Goal: Task Accomplishment & Management: Use online tool/utility

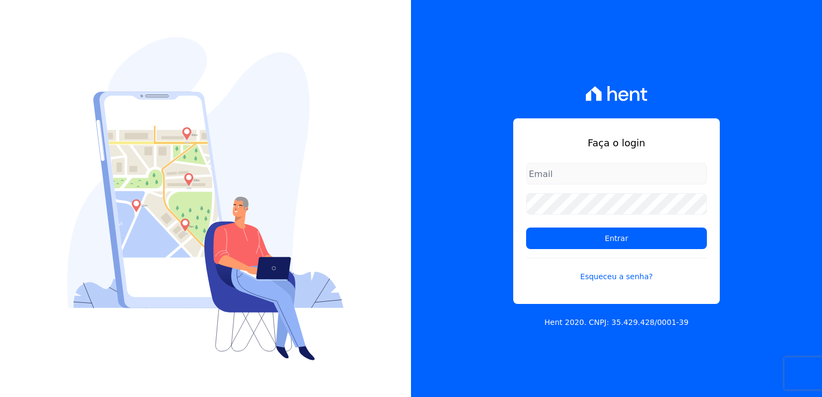
click at [589, 176] on input "email" at bounding box center [616, 174] width 181 height 22
type input "[EMAIL_ADDRESS][DOMAIN_NAME]"
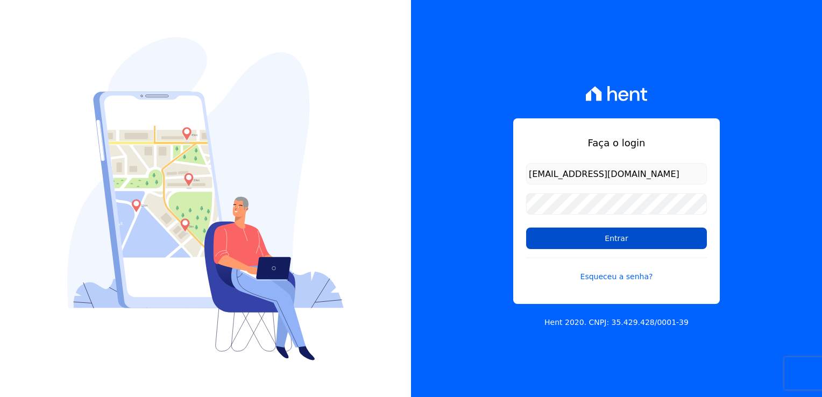
click at [607, 238] on input "Entrar" at bounding box center [616, 238] width 181 height 22
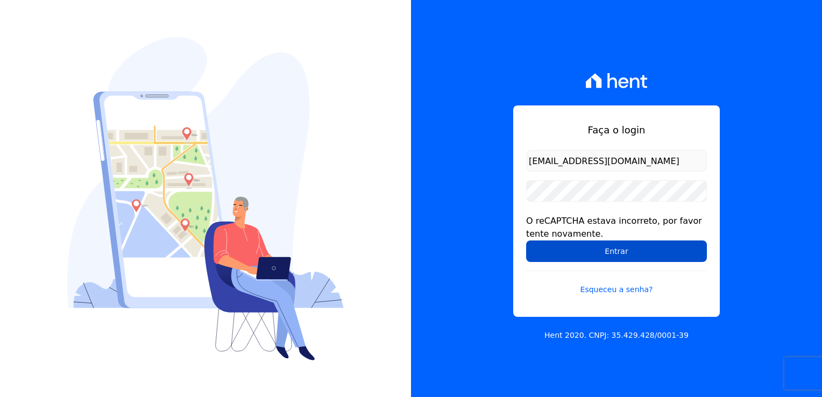
click at [640, 250] on input "Entrar" at bounding box center [616, 251] width 181 height 22
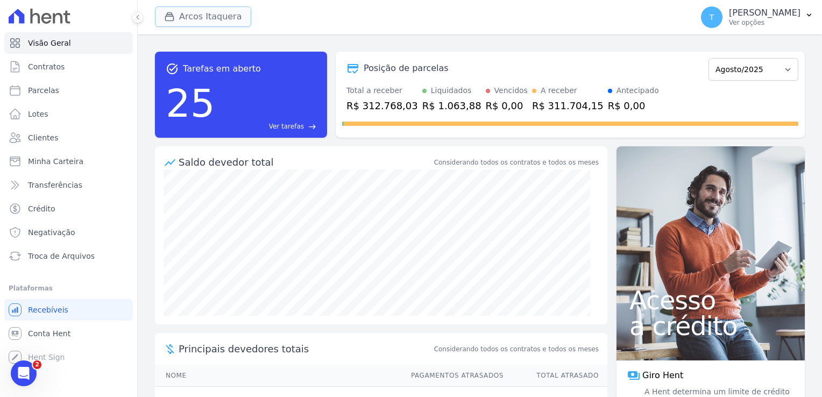
click at [208, 18] on button "Arcos Itaquera" at bounding box center [203, 16] width 96 height 20
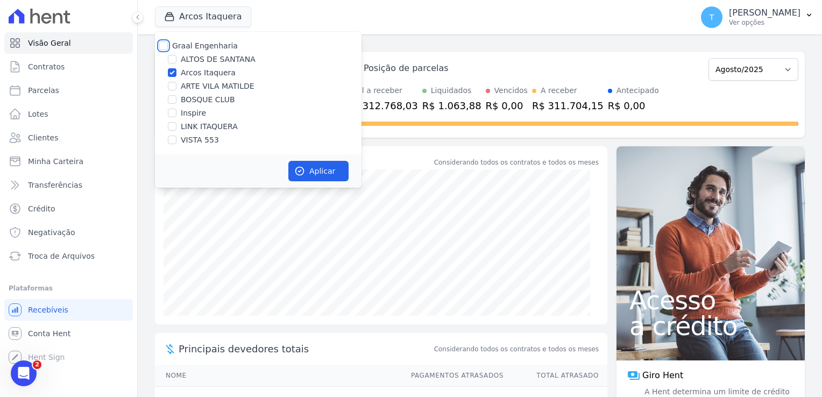
click at [166, 44] on input "Graal Engenharia" at bounding box center [163, 45] width 9 height 9
checkbox input "true"
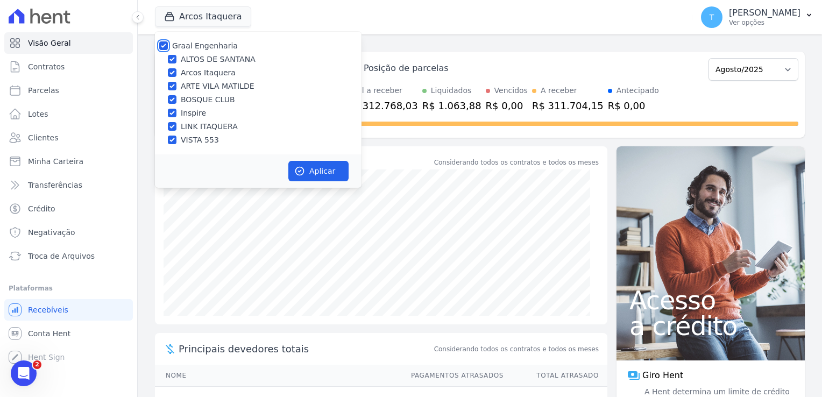
checkbox input "true"
click at [328, 165] on button "Aplicar" at bounding box center [318, 171] width 60 height 20
click at [276, 102] on form "Graal Engenharia ALTOS DE SANTANA Arcos Itaquera ARTE VILA MATILDE BOSQUE CLUB …" at bounding box center [258, 109] width 207 height 154
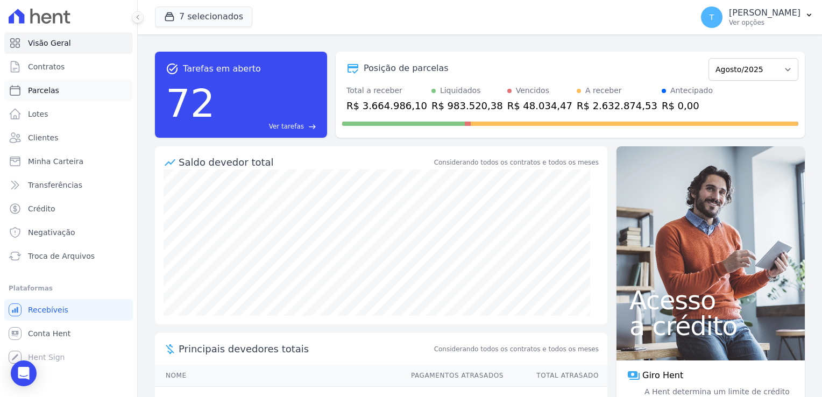
click at [43, 93] on span "Parcelas" at bounding box center [43, 90] width 31 height 11
select select
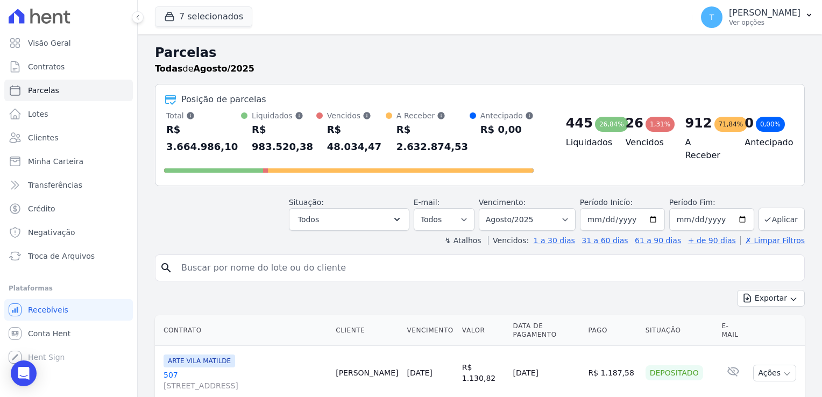
click at [222, 257] on input "search" at bounding box center [487, 268] width 625 height 22
type input "Allan Américo Damas Kavano"
select select
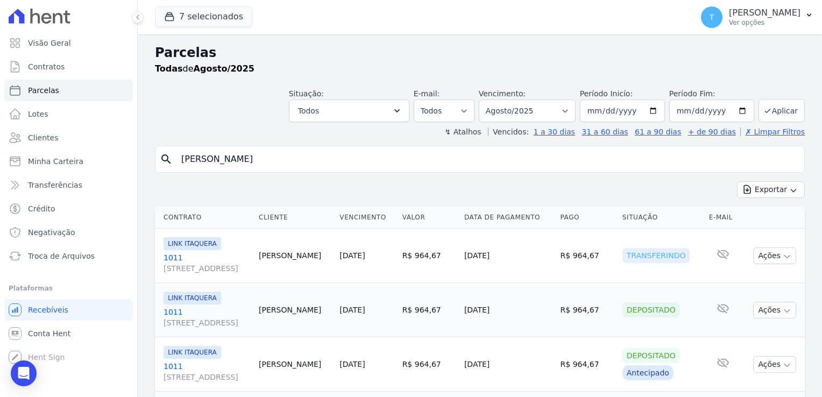
click at [693, 180] on div "search Allan Américo Damas Kavano Exportar Exportar PDF Exportar CSV Contrato C…" at bounding box center [480, 389] width 650 height 487
click at [86, 165] on link "Minha Carteira" at bounding box center [68, 162] width 129 height 22
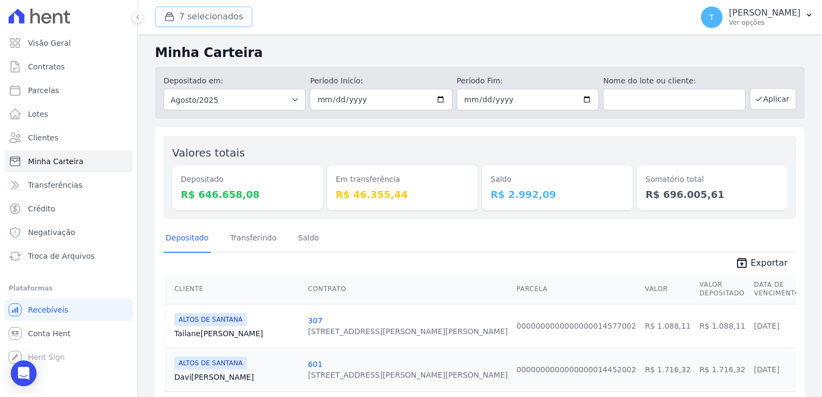
click at [213, 20] on button "7 selecionados" at bounding box center [203, 16] width 97 height 20
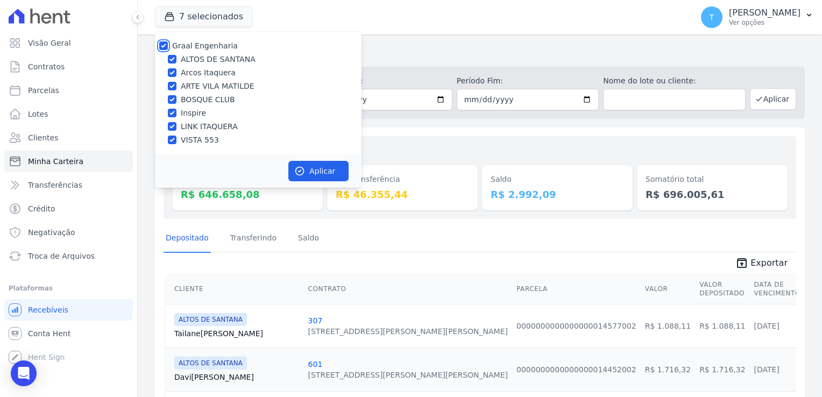
click at [161, 42] on input "Graal Engenharia" at bounding box center [163, 45] width 9 height 9
checkbox input "false"
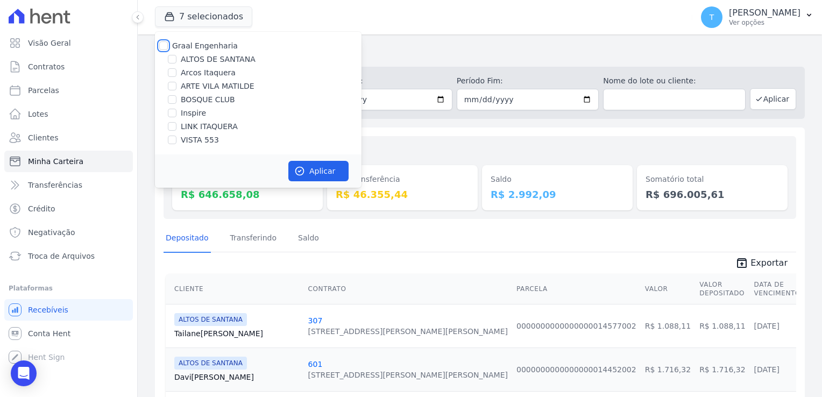
checkbox input "false"
click at [173, 126] on input "LINK ITAQUERA" at bounding box center [172, 126] width 9 height 9
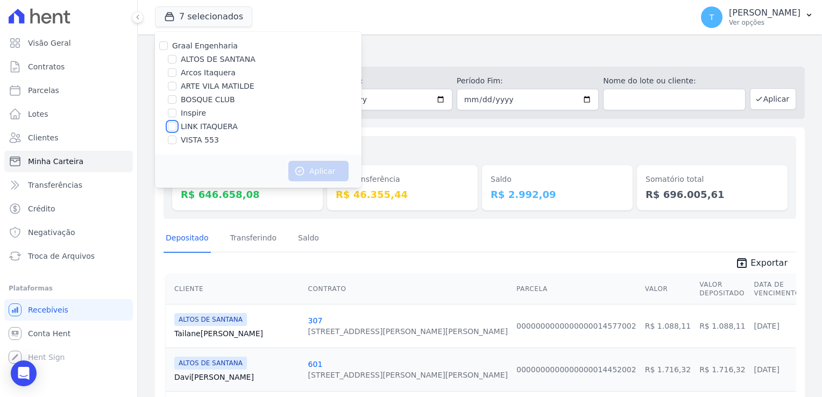
checkbox input "true"
click at [336, 169] on button "Aplicar" at bounding box center [318, 171] width 60 height 20
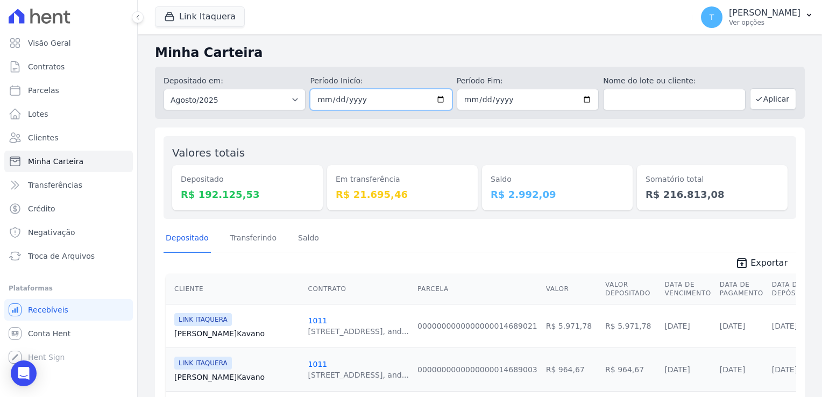
click at [438, 99] on input "[DATE]" at bounding box center [381, 100] width 142 height 22
type input "2025-08-14"
click at [586, 98] on input "[DATE]" at bounding box center [528, 100] width 142 height 22
type input "2025-08-14"
click at [757, 100] on button "Aplicar" at bounding box center [773, 99] width 46 height 22
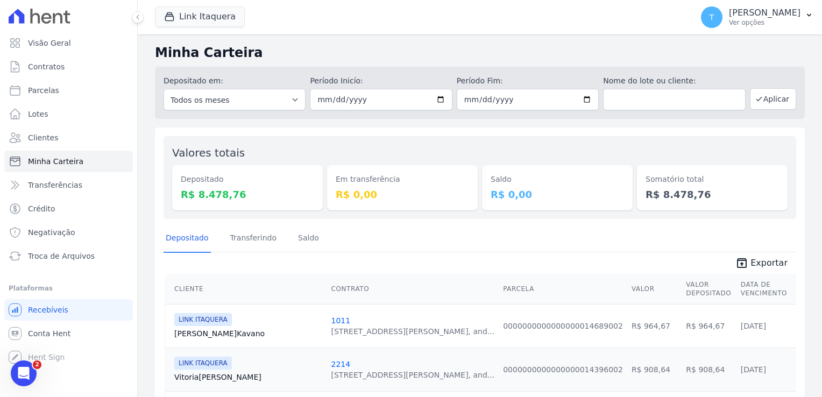
click at [694, 233] on div "Depositado Transferindo [GEOGRAPHIC_DATA]" at bounding box center [479, 238] width 632 height 26
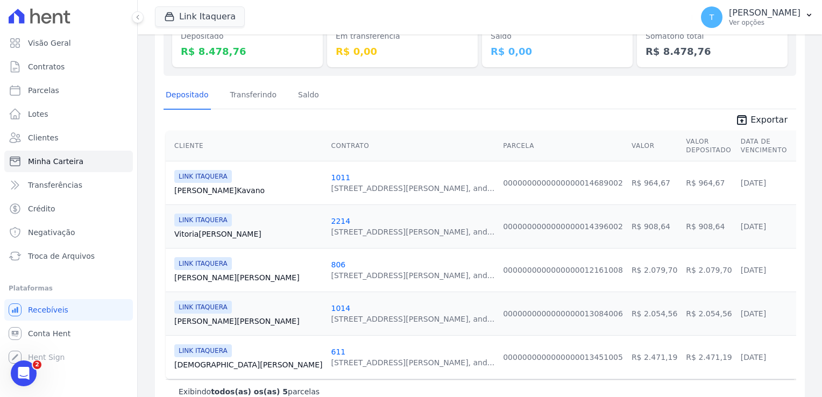
scroll to position [151, 0]
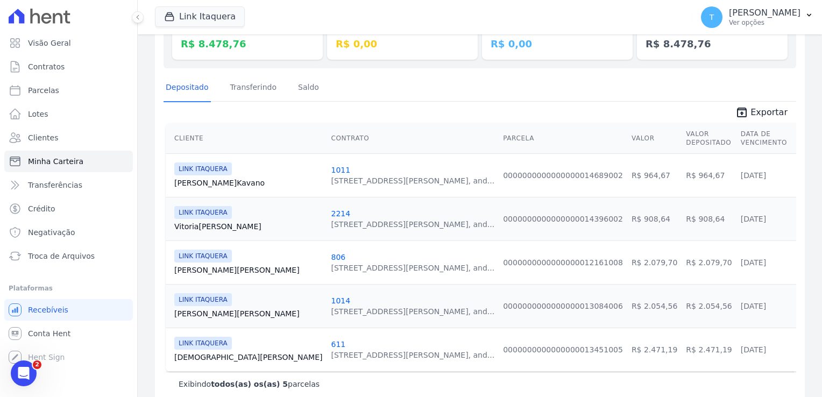
click at [27, 376] on icon "Abertura do Messenger da Intercom" at bounding box center [24, 374] width 18 height 18
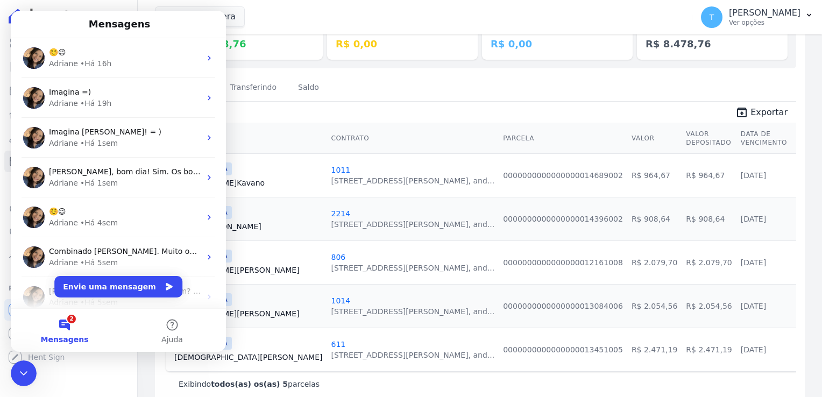
scroll to position [0, 0]
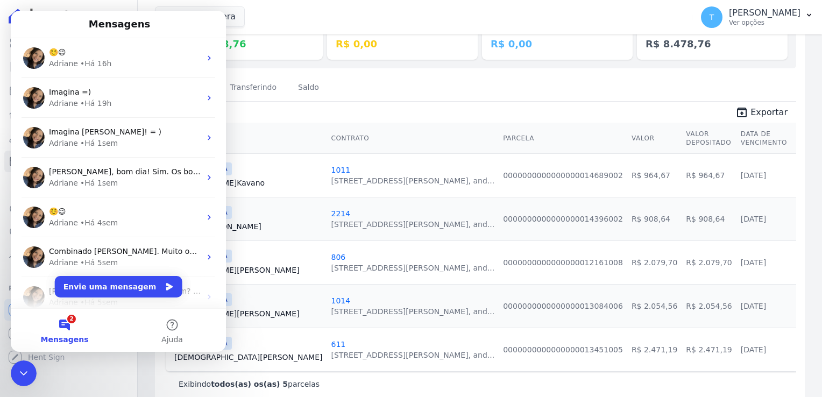
click at [361, 73] on div "Valores totais Depositado R$ 8.478,76 Em transferência R$ 0,00 Saldo R$ 0,00 So…" at bounding box center [480, 192] width 650 height 430
click at [28, 367] on icon "Encerramento do Messenger da Intercom" at bounding box center [23, 373] width 13 height 13
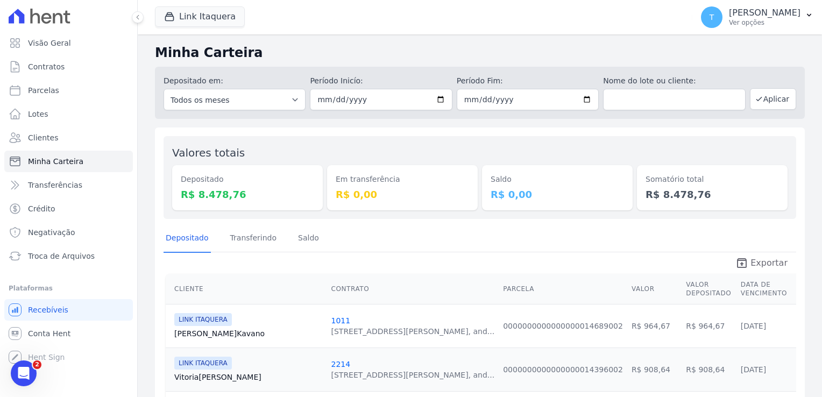
click at [756, 263] on span "Exportar" at bounding box center [768, 263] width 37 height 13
click at [195, 336] on link "Allan Kavano" at bounding box center [248, 333] width 148 height 11
click at [439, 102] on input "2025-08-14" at bounding box center [381, 100] width 142 height 22
type input "[DATE]"
click at [46, 86] on span "Parcelas" at bounding box center [43, 90] width 31 height 11
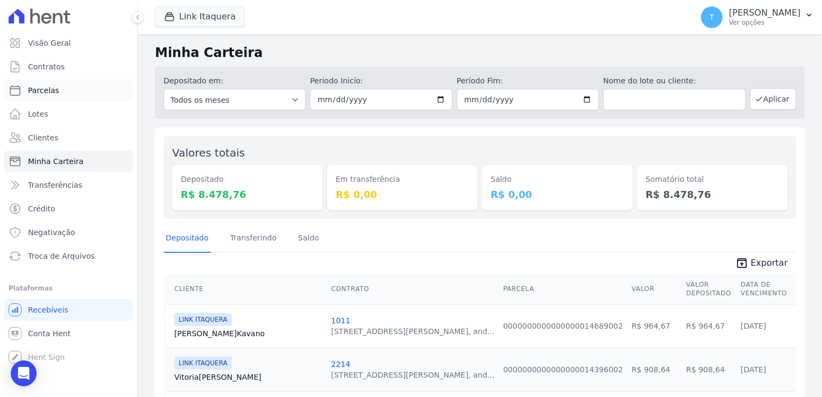
select select
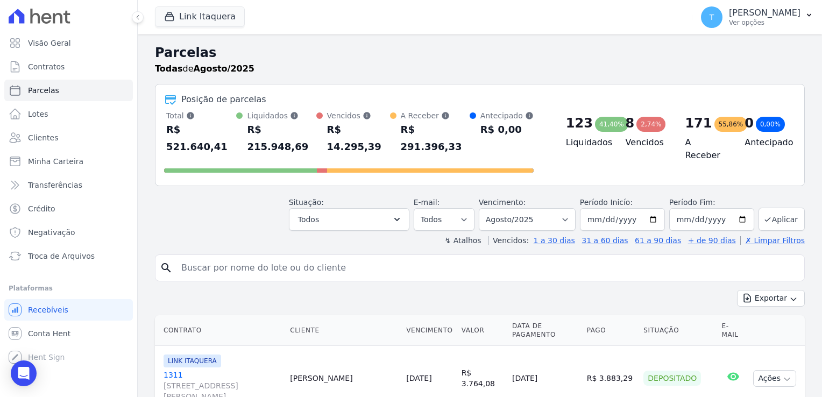
click at [243, 257] on input "search" at bounding box center [487, 268] width 625 height 22
type input "Allan Américo Damas Kavano"
select select
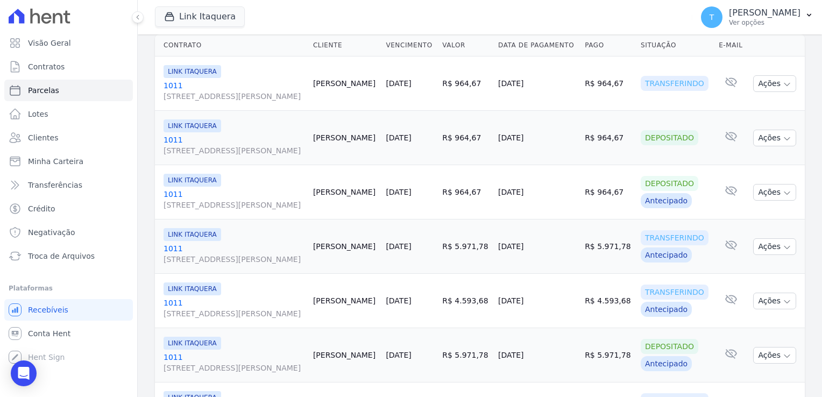
scroll to position [136, 0]
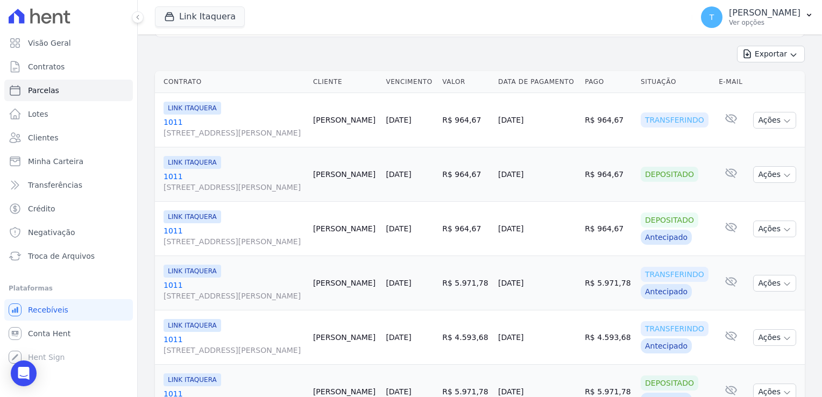
click at [194, 134] on span "[STREET_ADDRESS][PERSON_NAME]" at bounding box center [233, 132] width 141 height 11
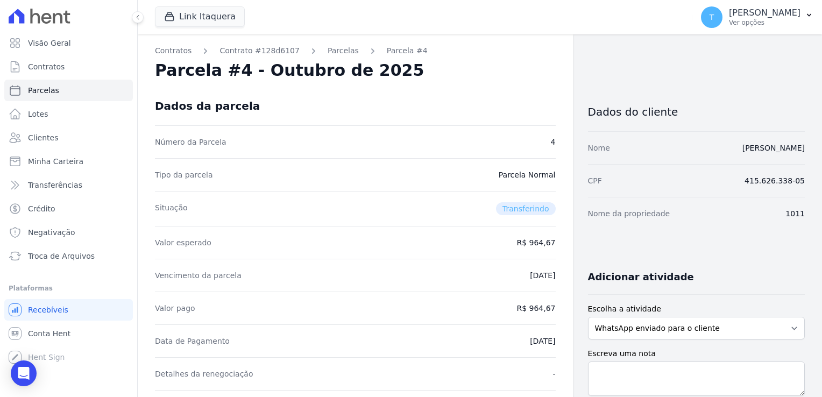
select select
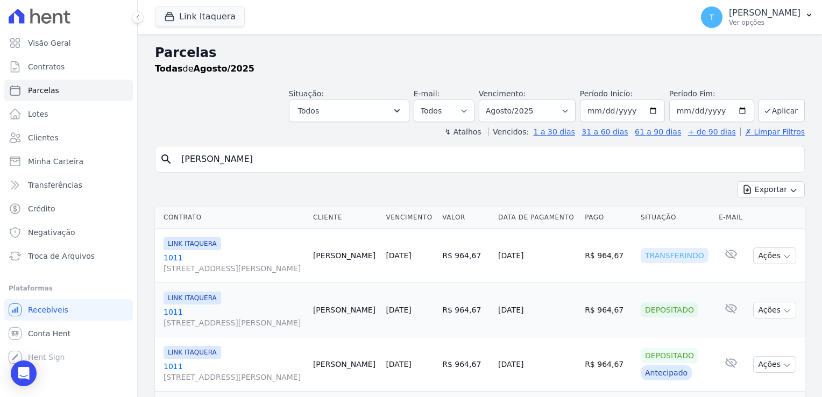
click at [180, 315] on link "1011 Avenida Angélica, 2248, andar 11, Consolação" at bounding box center [233, 318] width 141 height 22
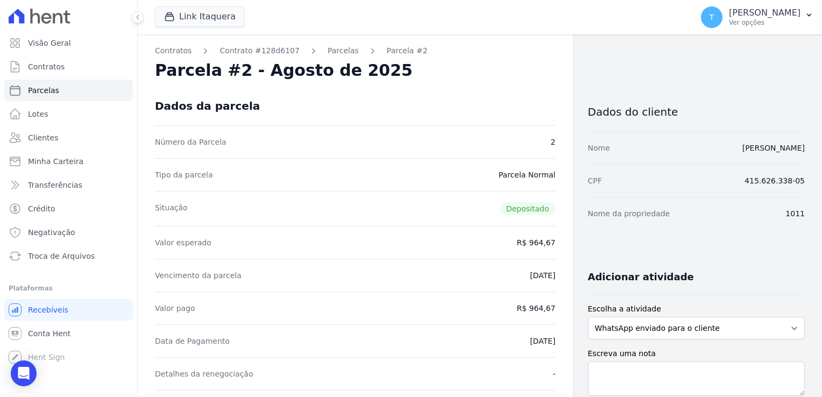
select select
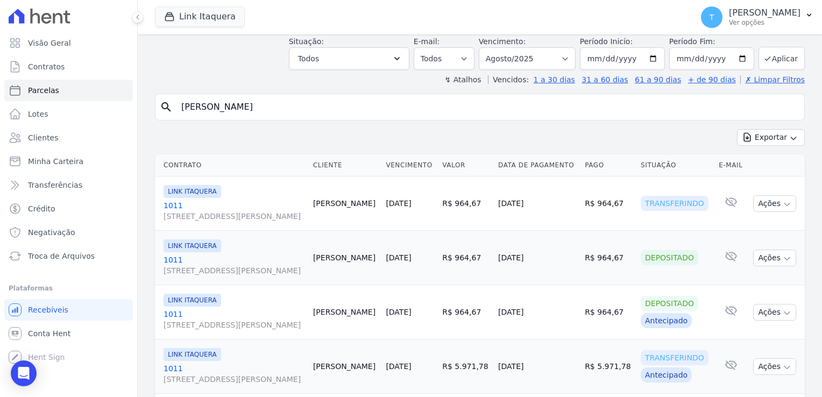
scroll to position [54, 0]
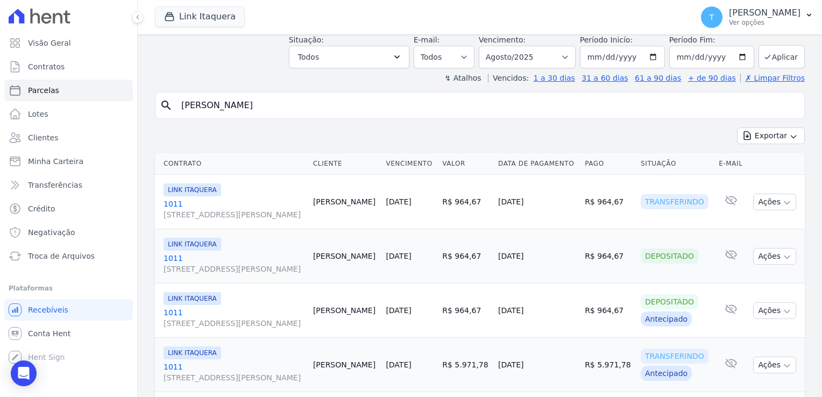
click at [179, 311] on link "1011 Avenida Angélica, 2248, andar 11, Consolação" at bounding box center [233, 318] width 141 height 22
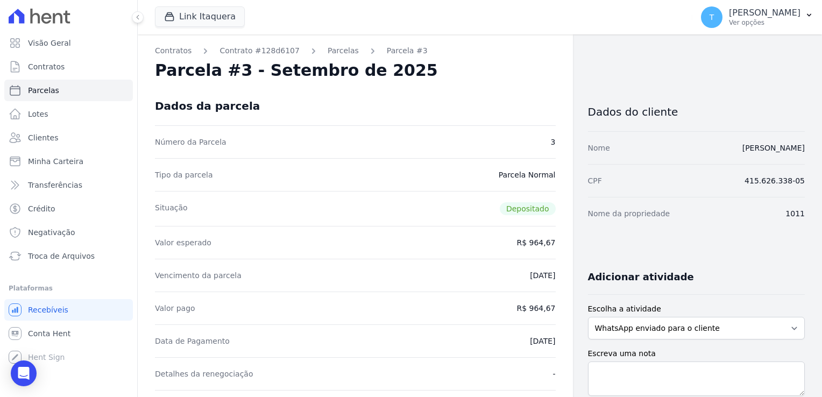
select select
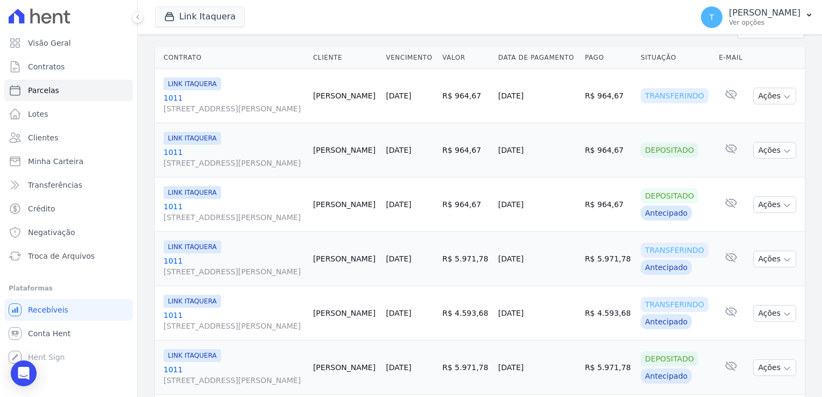
scroll to position [161, 0]
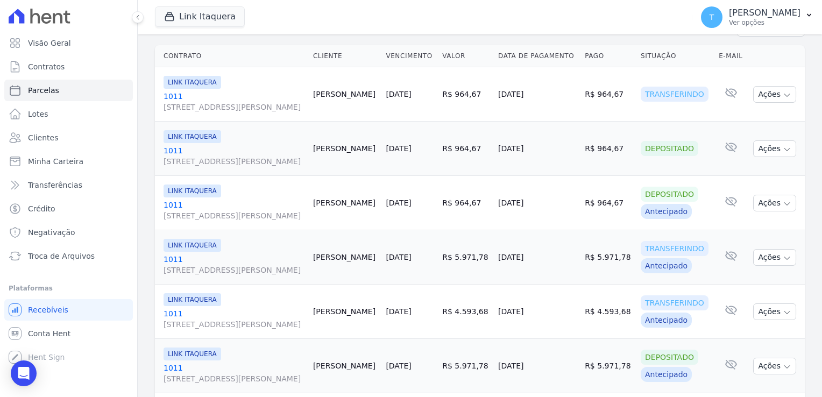
click at [172, 260] on link "1011 Avenida Angélica, 2248, andar 11, Consolação" at bounding box center [233, 265] width 141 height 22
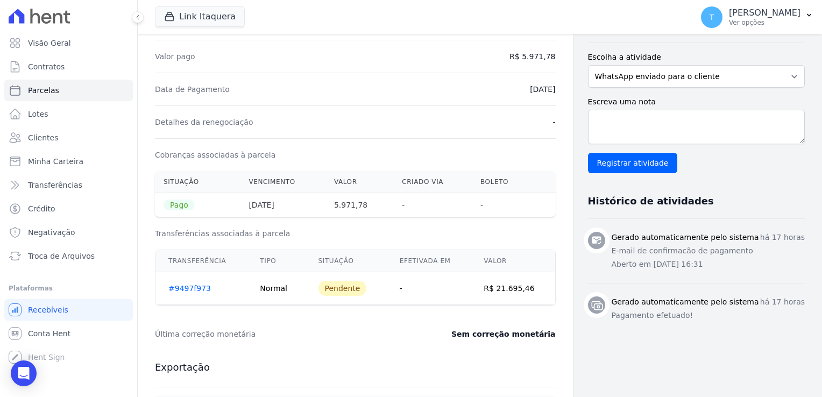
scroll to position [248, 0]
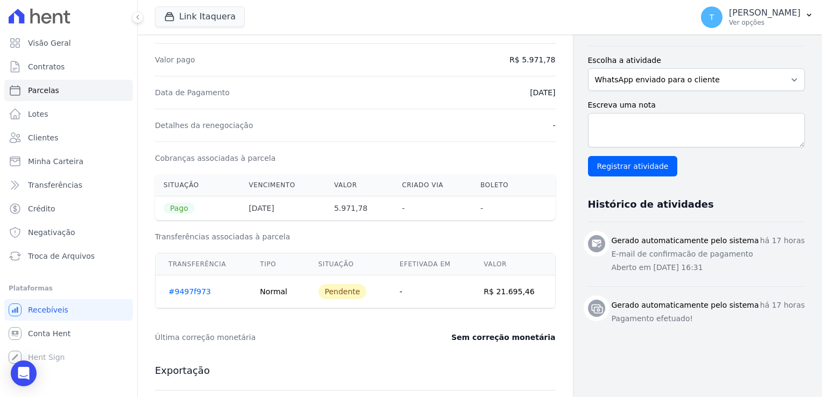
select select
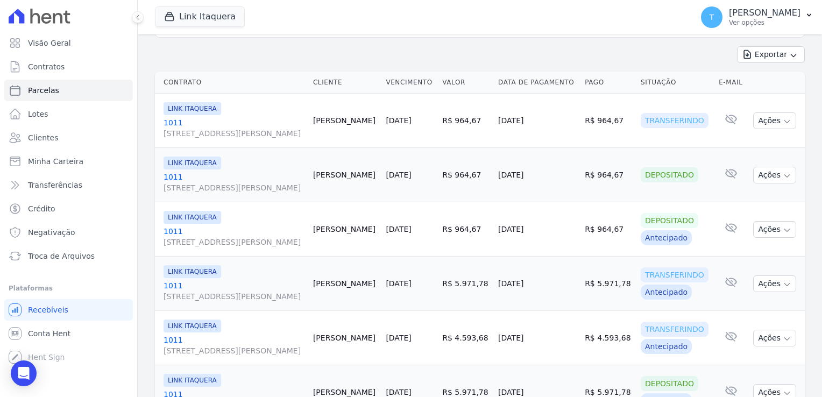
scroll to position [136, 0]
click at [196, 127] on span "[STREET_ADDRESS][PERSON_NAME]" at bounding box center [233, 132] width 141 height 11
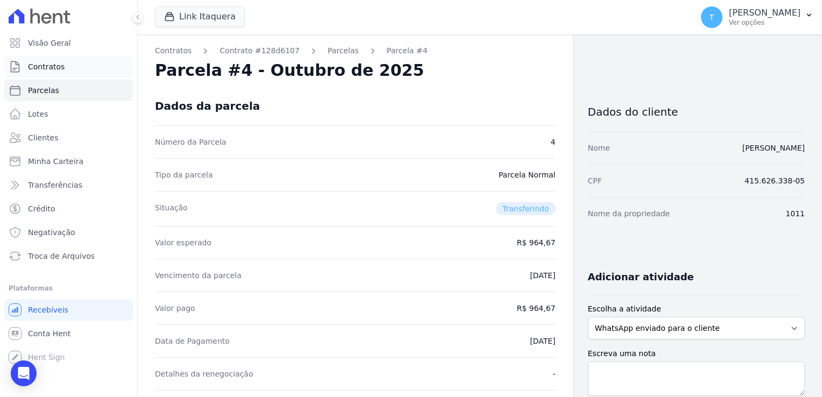
click at [51, 70] on span "Contratos" at bounding box center [46, 66] width 37 height 11
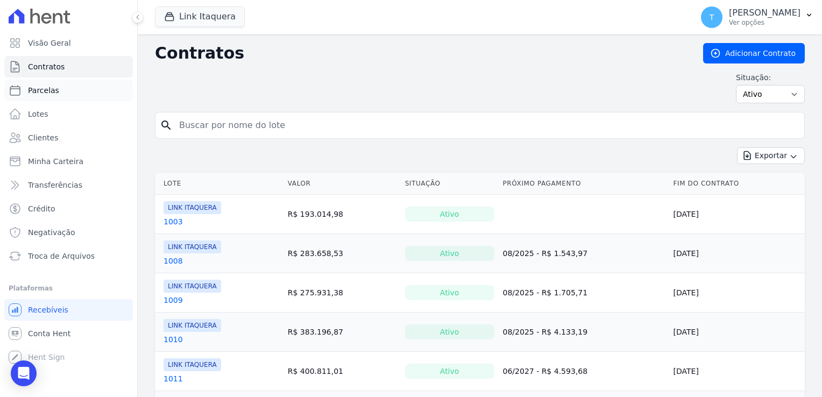
click at [69, 92] on link "Parcelas" at bounding box center [68, 91] width 129 height 22
select select
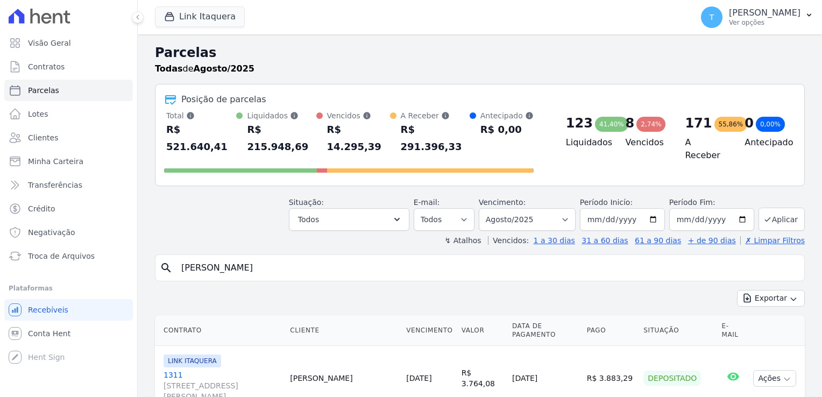
select select
click at [357, 257] on input "search" at bounding box center [487, 268] width 625 height 22
paste input "Cyntia Santos Regis"
type input "Cyntia Santos Regis"
click at [779, 208] on button "Aplicar" at bounding box center [781, 219] width 46 height 23
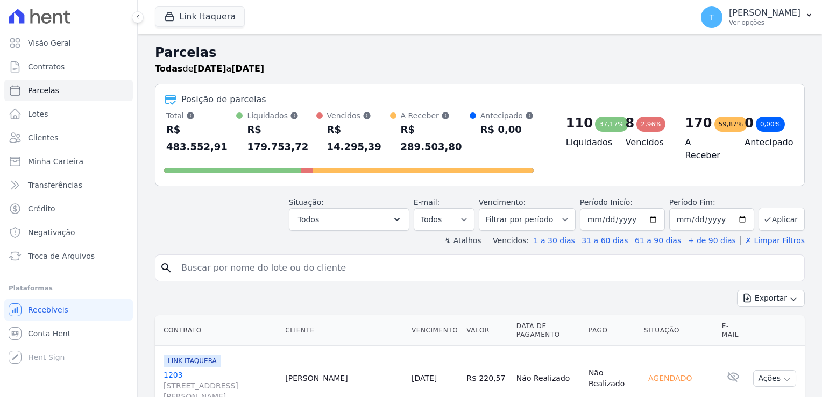
select select
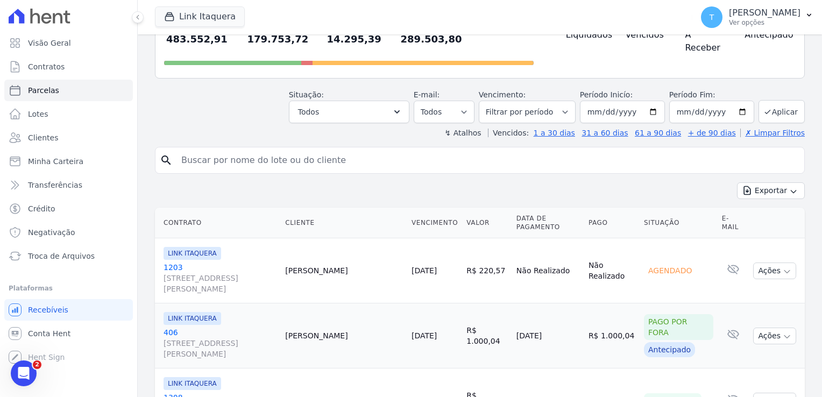
click at [240, 150] on input "search" at bounding box center [487, 161] width 625 height 22
click at [195, 10] on button "Link Itaquera" at bounding box center [200, 16] width 90 height 20
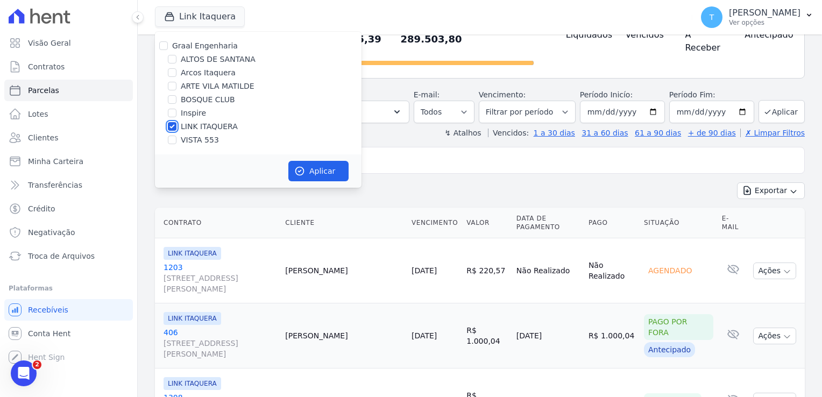
click at [170, 127] on input "LINK ITAQUERA" at bounding box center [172, 126] width 9 height 9
checkbox input "false"
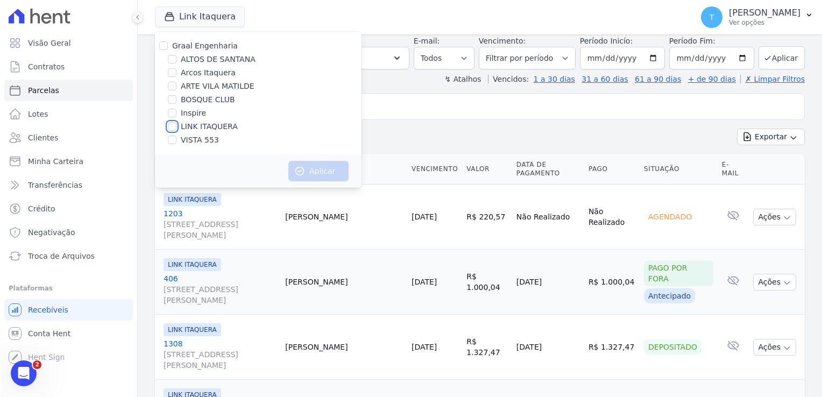
scroll to position [161, 0]
click at [279, 19] on div "Link Itaquera Graal Engenharia [GEOGRAPHIC_DATA][PERSON_NAME] Itaquera ARTE [GE…" at bounding box center [421, 16] width 533 height 35
click at [161, 44] on input "Graal Engenharia" at bounding box center [163, 45] width 9 height 9
checkbox input "true"
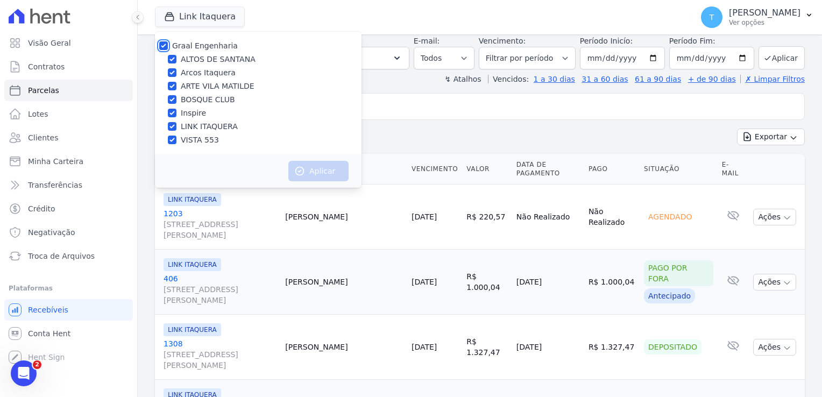
checkbox input "true"
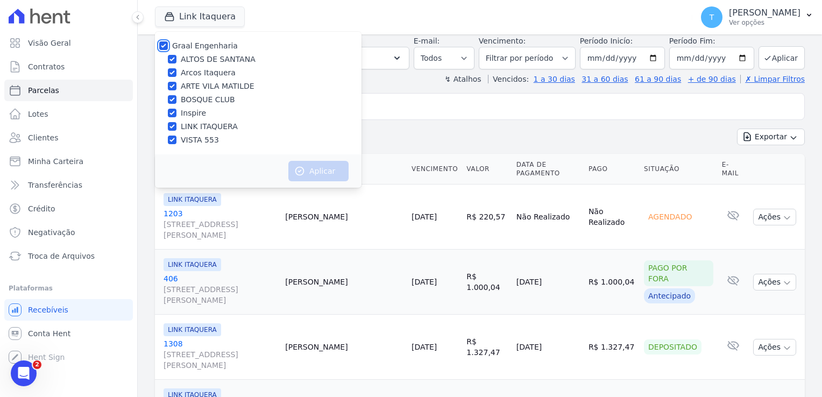
checkbox input "true"
click at [301, 169] on icon "button" at bounding box center [299, 171] width 11 height 11
select select
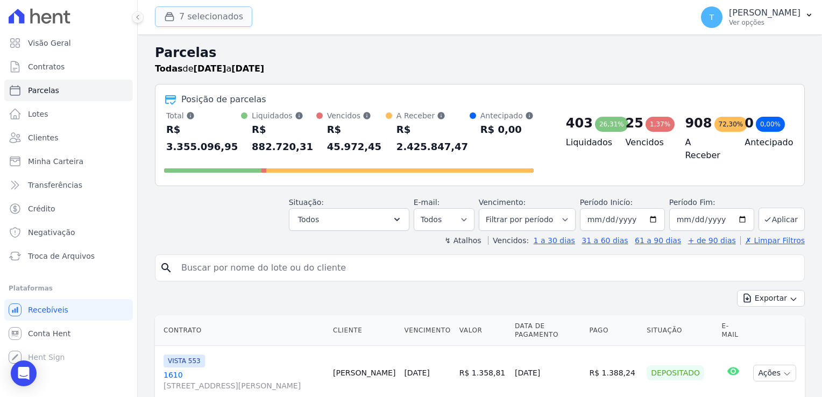
click at [170, 16] on icon "button" at bounding box center [170, 17] width 8 height 8
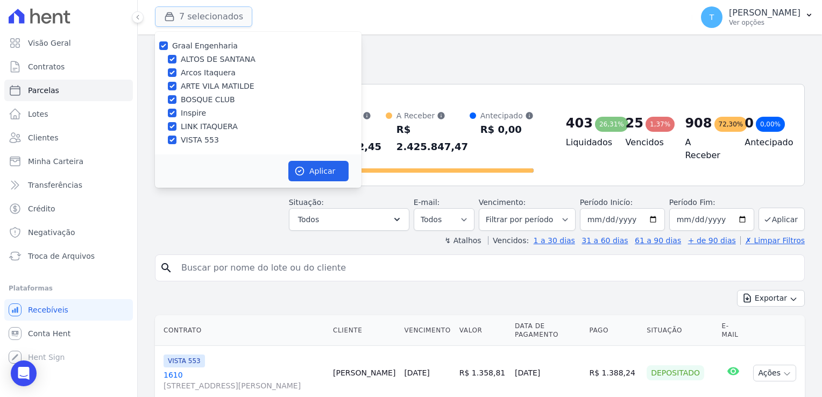
click at [170, 16] on icon "button" at bounding box center [170, 17] width 8 height 8
